Goal: Task Accomplishment & Management: Complete application form

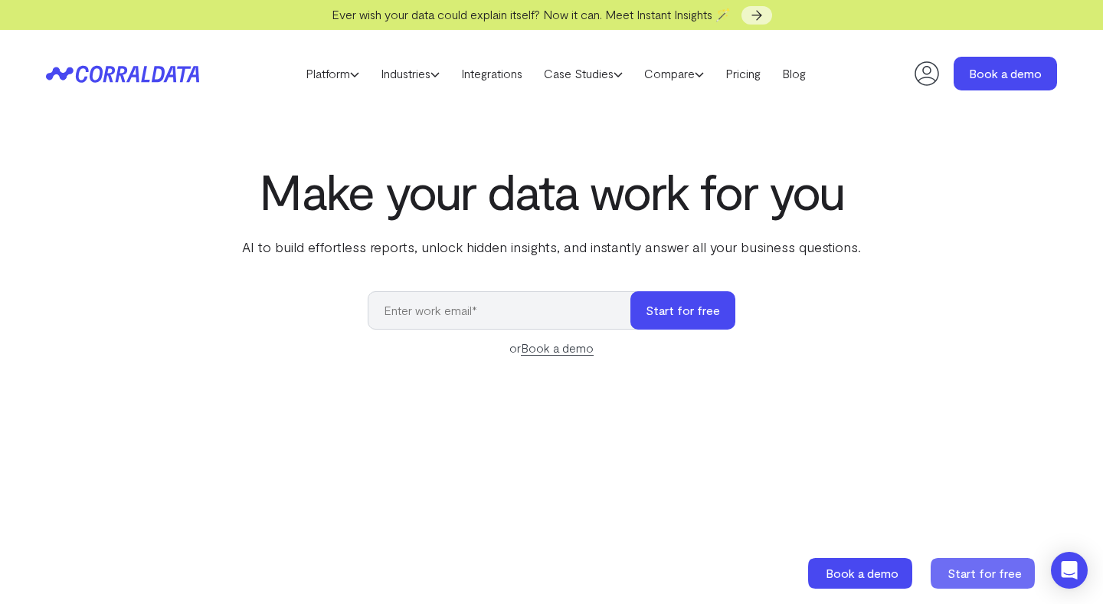
click at [972, 573] on span "Start for free" at bounding box center [984, 572] width 74 height 15
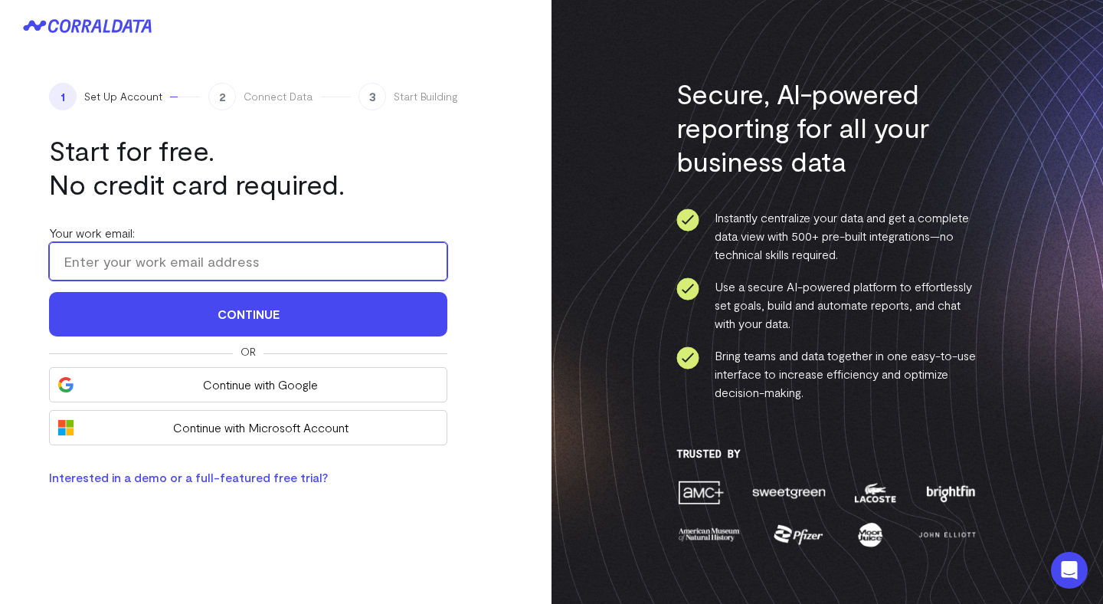
click at [286, 263] on input "Your work email:" at bounding box center [248, 261] width 398 height 38
click at [114, 261] on input "[EMAIL_ADDRESS][DOMAIN_NAME]" at bounding box center [248, 261] width 398 height 38
type input "[EMAIL_ADDRESS][DOMAIN_NAME]"
click at [49, 292] on button "Continue" at bounding box center [248, 314] width 398 height 44
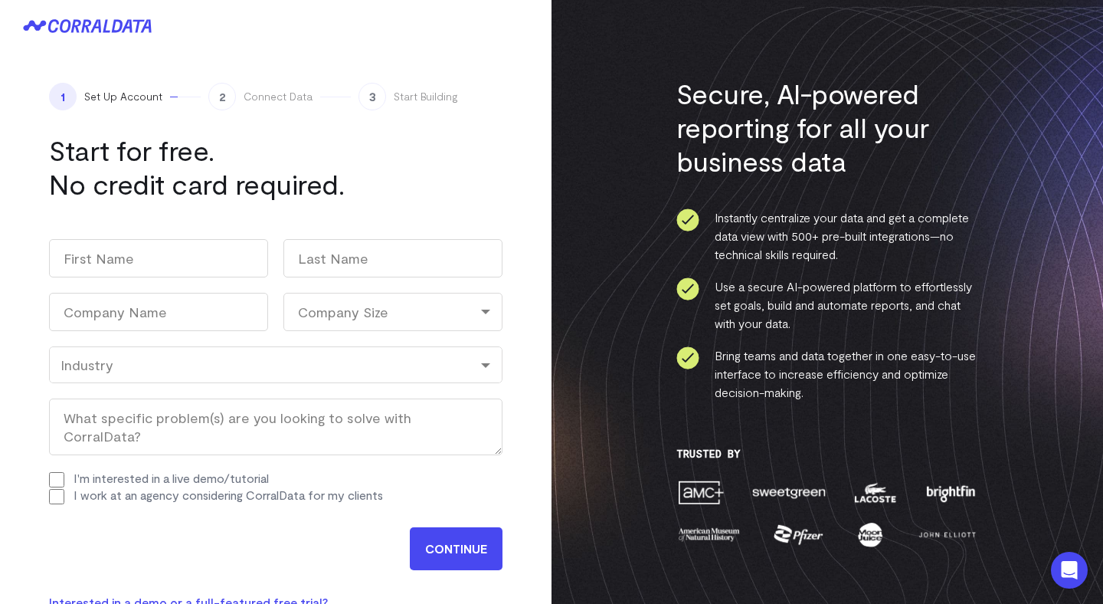
click at [170, 477] on label "I'm interested in a live demo/tutorial" at bounding box center [171, 477] width 195 height 15
click at [64, 477] on input "I'm interested in a live demo/tutorial" at bounding box center [56, 479] width 15 height 15
checkbox input "true"
click at [193, 265] on input "First" at bounding box center [158, 258] width 219 height 38
type input "[PERSON_NAME]"
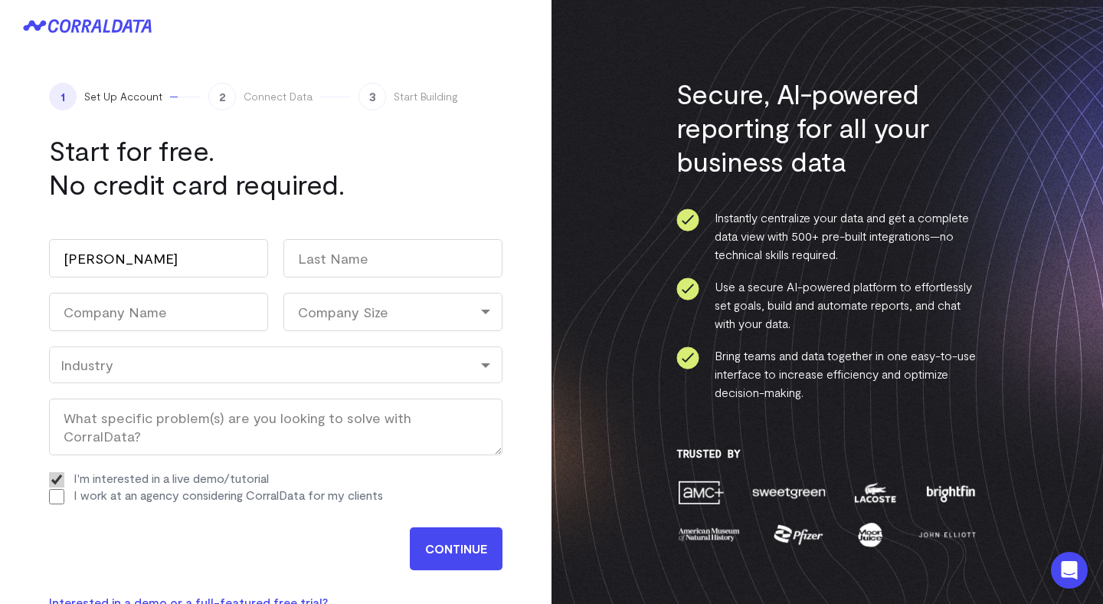
type input "Lirtsman"
type input "Corral Data, Inc."
click at [341, 316] on div "Company Size" at bounding box center [392, 312] width 219 height 38
click at [339, 409] on li "11-100" at bounding box center [392, 409] width 219 height 31
select select "11-100"
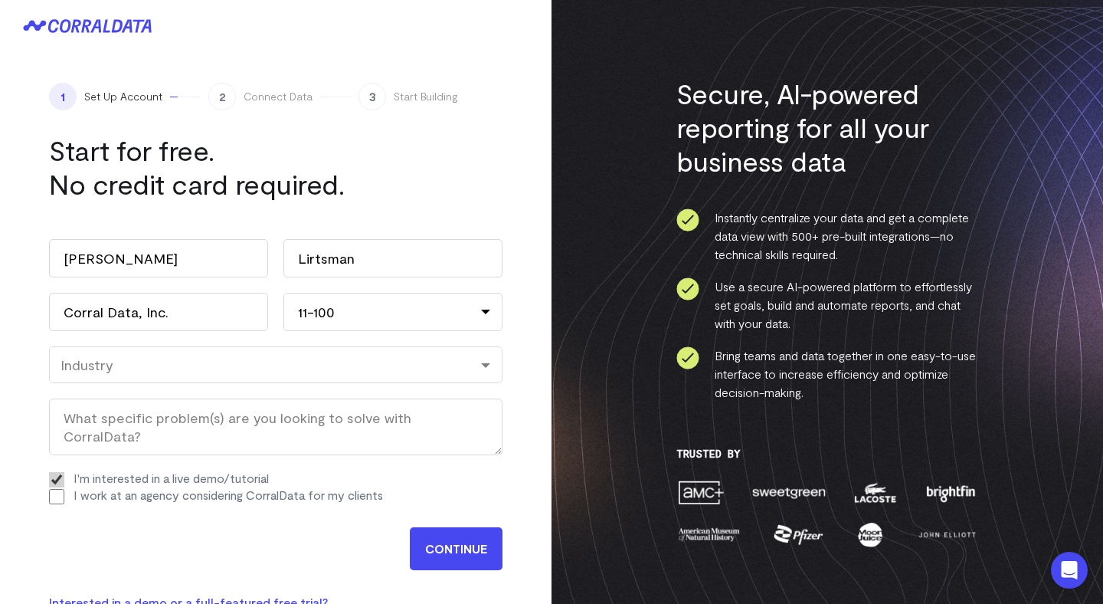
drag, startPoint x: 234, startPoint y: 386, endPoint x: 234, endPoint y: 375, distance: 10.7
click at [234, 384] on div "Work email (Required) [EMAIL_ADDRESS][DOMAIN_NAME] Name [PERSON_NAME] First Lir…" at bounding box center [275, 372] width 453 height 296
click at [238, 368] on div "Industry" at bounding box center [276, 364] width 430 height 17
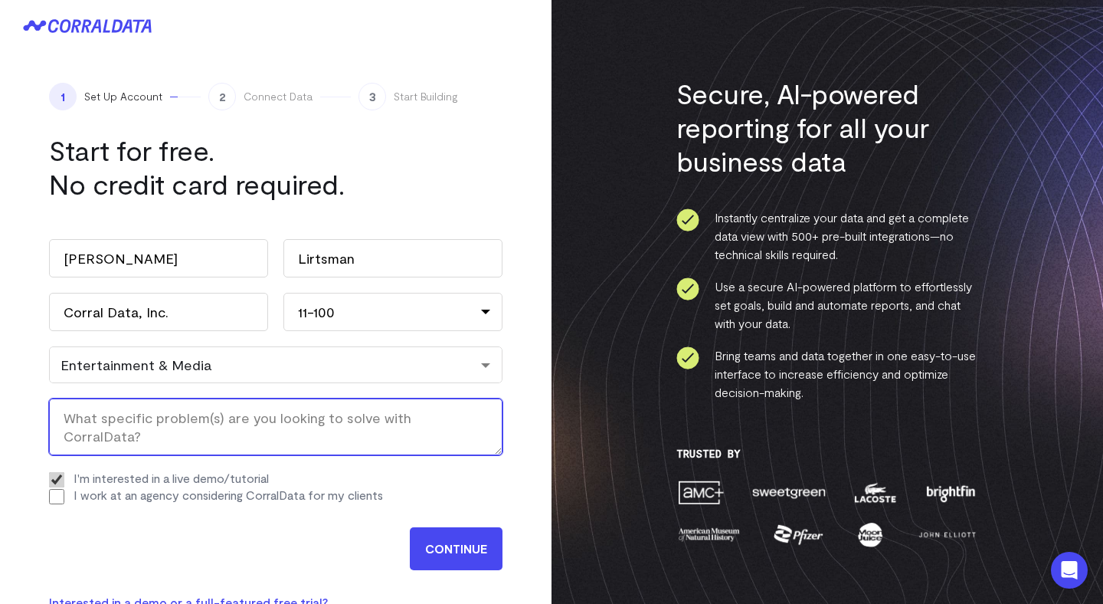
click at [162, 412] on textarea "What specific problem(s) are you looking to solve with CorralData? (Required)" at bounding box center [275, 426] width 453 height 57
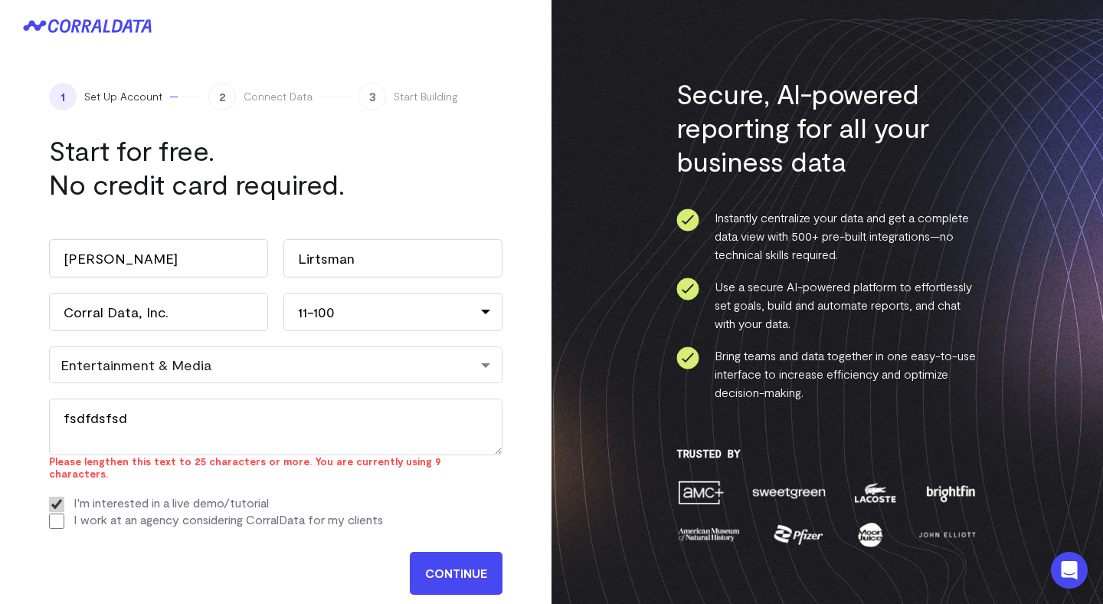
click at [448, 544] on div "CONTINUE" at bounding box center [275, 569] width 453 height 51
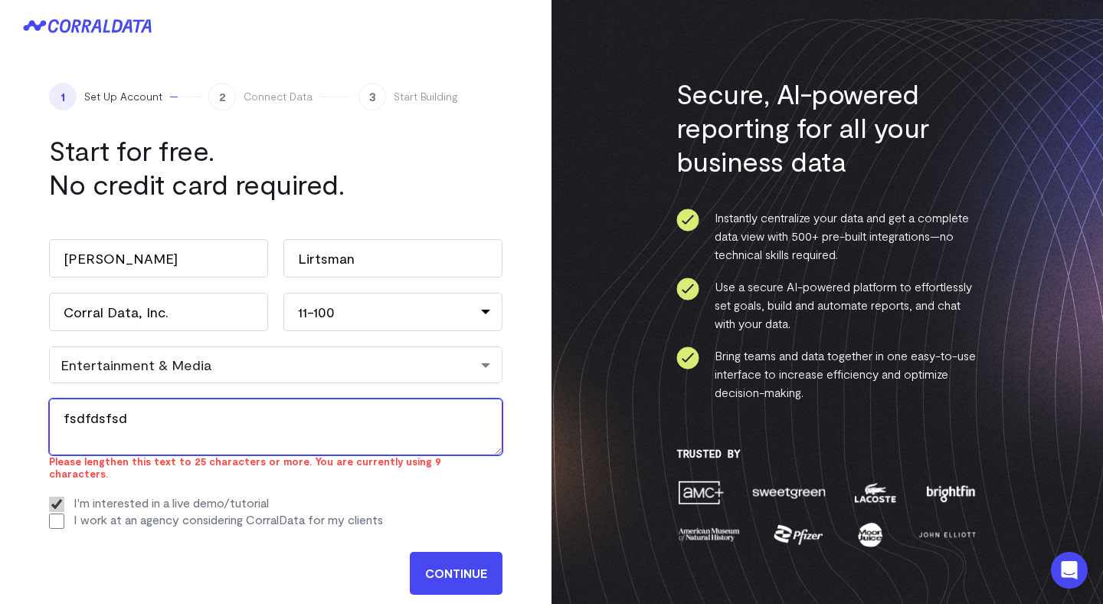
click at [390, 406] on textarea "fsdfdsfsd" at bounding box center [275, 426] width 453 height 57
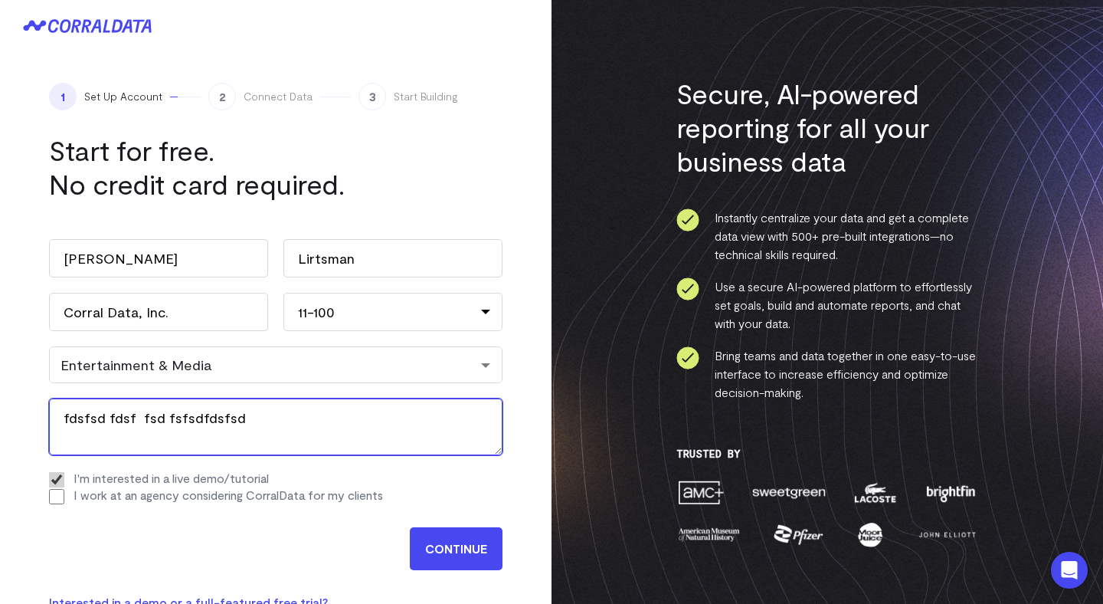
type textarea "fdsfsd fdsf fsd fsfsdfdsfsd"
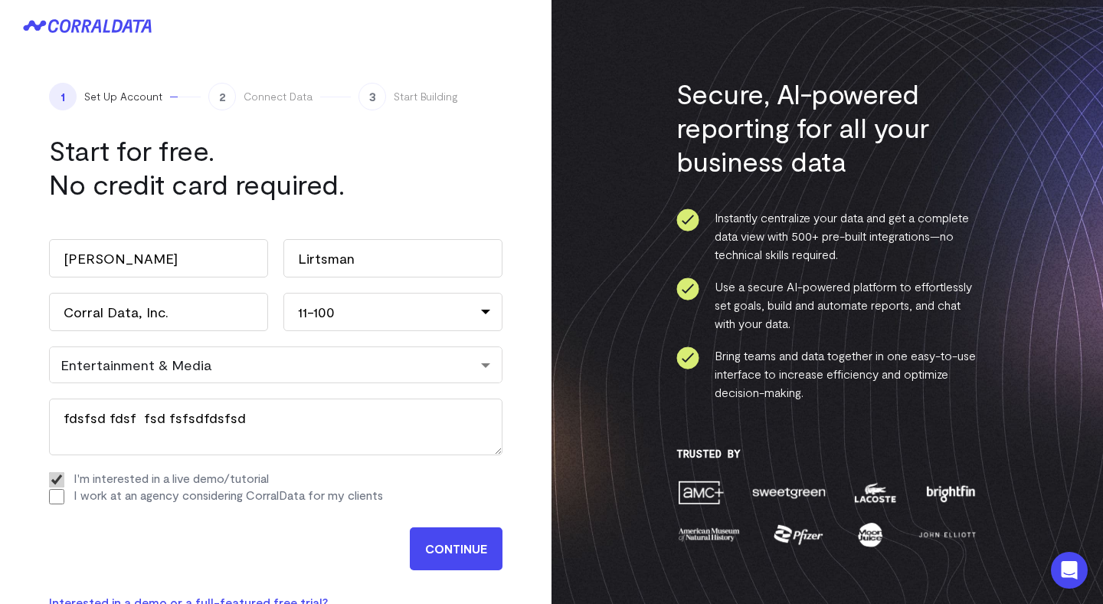
click at [446, 551] on input "CONTINUE" at bounding box center [456, 548] width 93 height 43
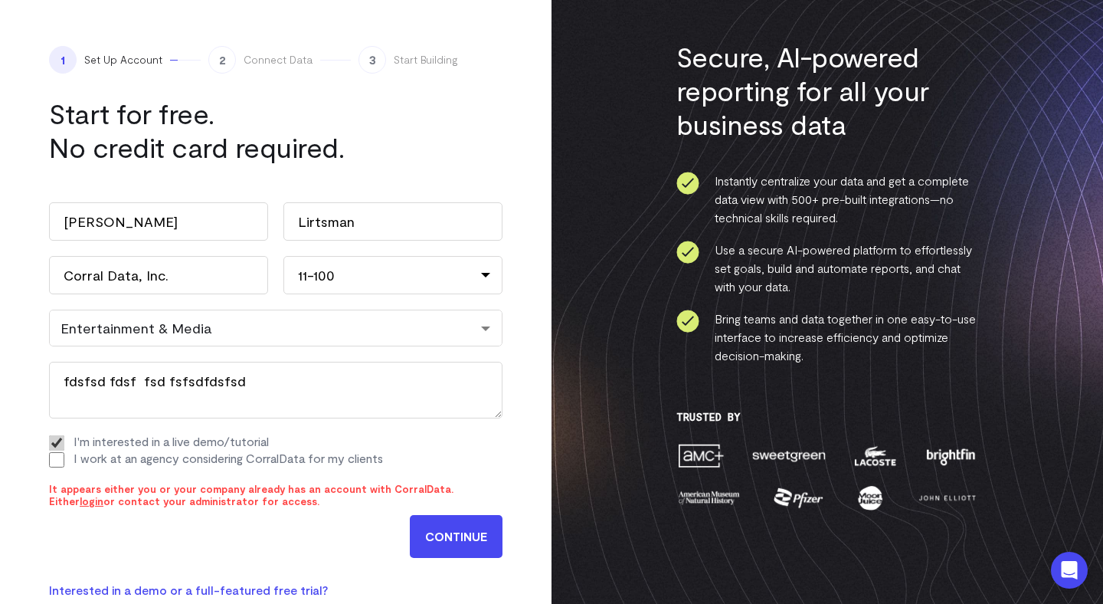
scroll to position [15, 0]
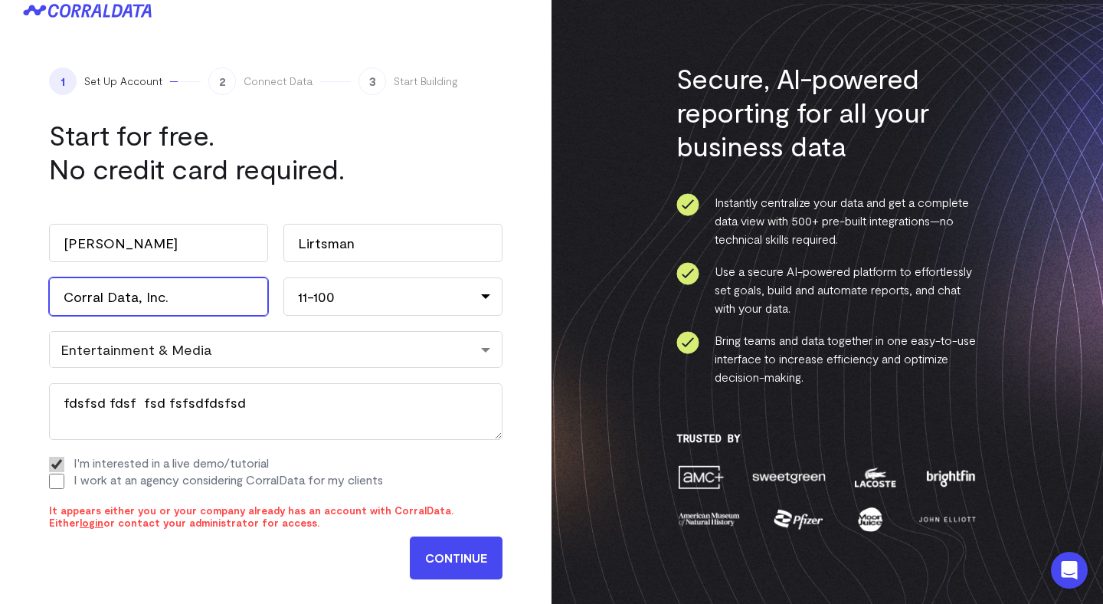
click at [195, 296] on input "Corral Data, Inc." at bounding box center [158, 296] width 219 height 38
type input "Corral Data, Inc. fdsfs"
click at [440, 554] on input "CONTINUE" at bounding box center [456, 557] width 93 height 43
